Goal: Information Seeking & Learning: Learn about a topic

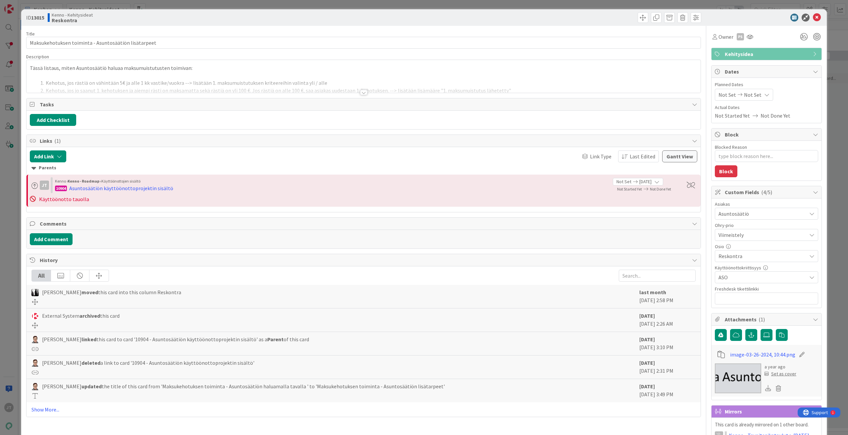
type textarea "x"
click at [362, 92] on div at bounding box center [363, 92] width 7 height 5
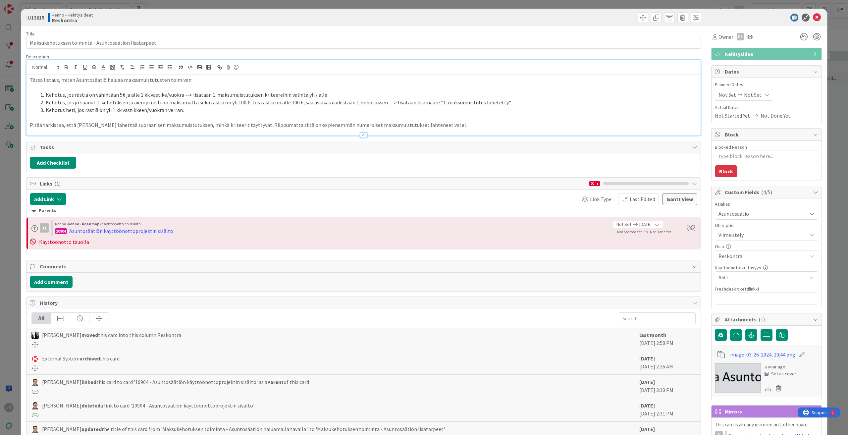
click at [43, 16] on b "13015" at bounding box center [37, 17] width 13 height 7
copy b "13015"
click at [814, 14] on icon at bounding box center [817, 18] width 8 height 8
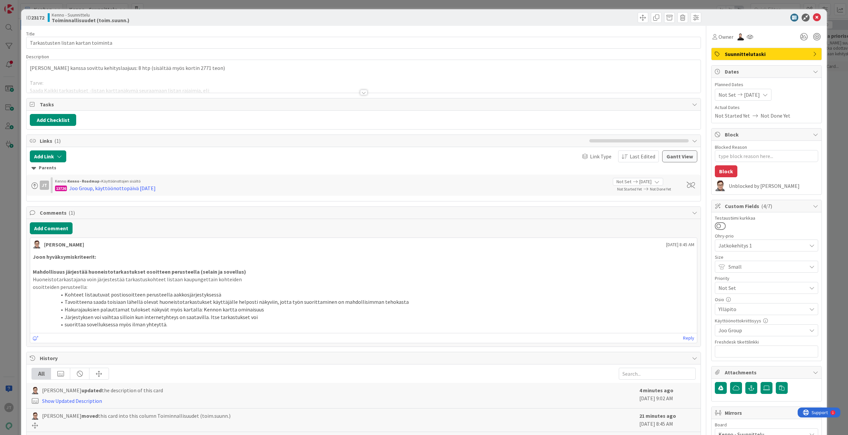
type textarea "x"
click at [360, 92] on div at bounding box center [363, 92] width 7 height 5
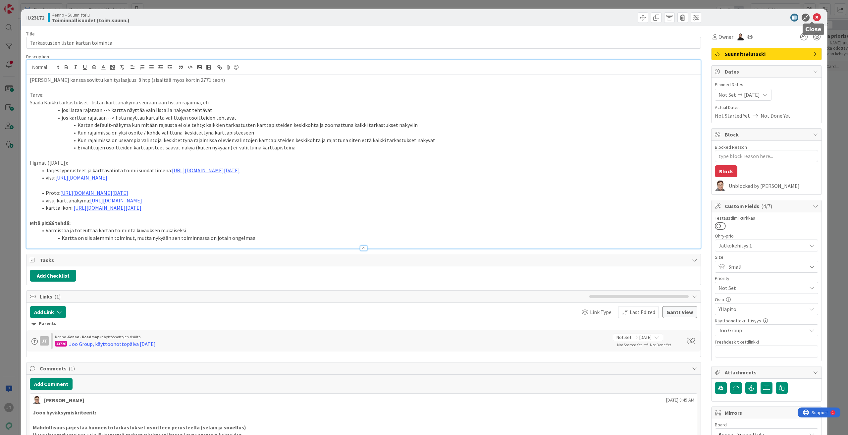
click at [813, 17] on icon at bounding box center [817, 18] width 8 height 8
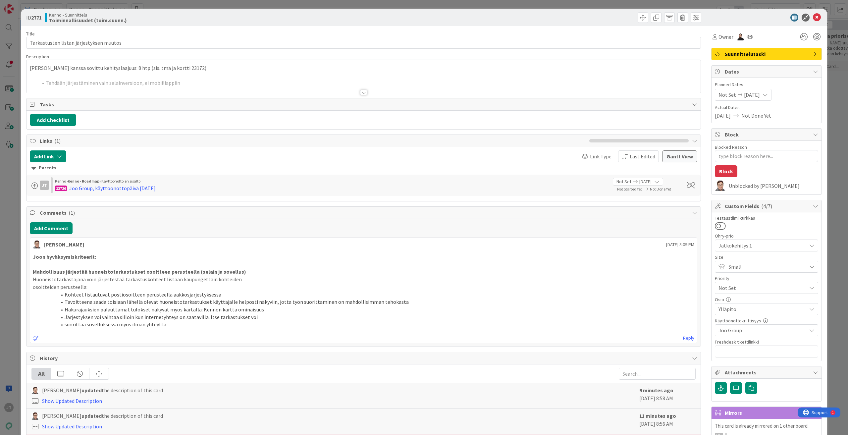
type textarea "x"
click at [361, 91] on div at bounding box center [363, 92] width 7 height 5
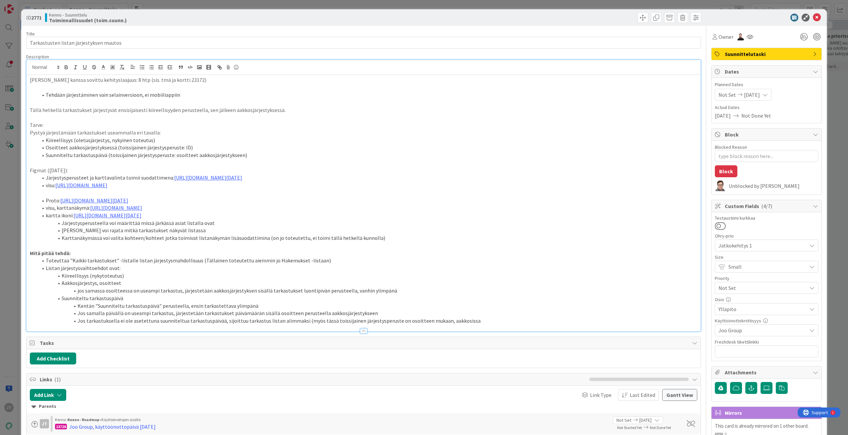
click at [814, 17] on icon at bounding box center [817, 18] width 8 height 8
